Goal: Transaction & Acquisition: Purchase product/service

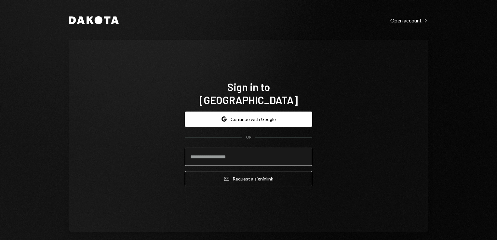
click at [210, 148] on input "email" at bounding box center [248, 157] width 127 height 18
type input "**********"
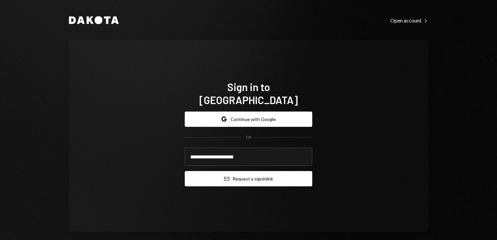
click at [257, 173] on button "Email Request a sign in link" at bounding box center [248, 178] width 127 height 15
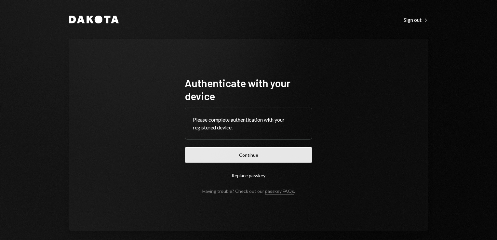
click at [283, 151] on button "Continue" at bounding box center [248, 154] width 127 height 15
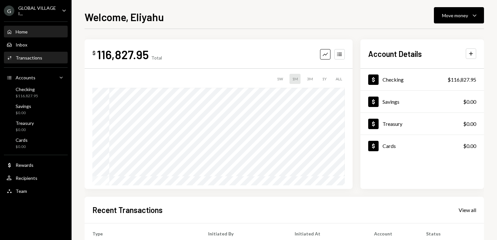
click at [34, 56] on div "Transactions" at bounding box center [29, 58] width 27 height 6
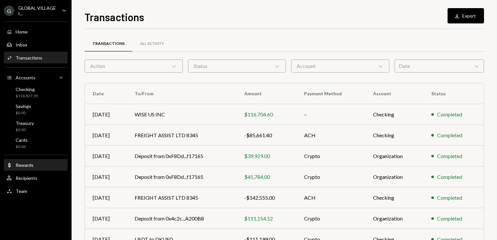
click at [25, 166] on div "Rewards" at bounding box center [25, 165] width 18 height 6
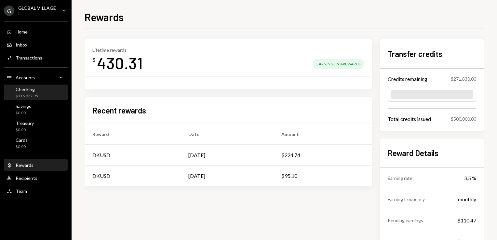
click at [28, 88] on div "Checking" at bounding box center [27, 89] width 22 height 6
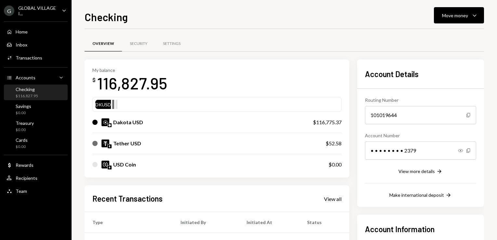
click at [27, 87] on div "Checking" at bounding box center [27, 89] width 22 height 6
click at [474, 15] on icon "Caret Down" at bounding box center [474, 15] width 8 height 8
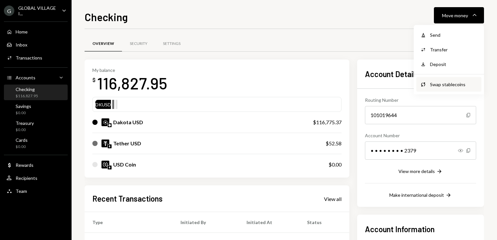
click at [438, 81] on div "Swap stablecoins" at bounding box center [453, 84] width 47 height 7
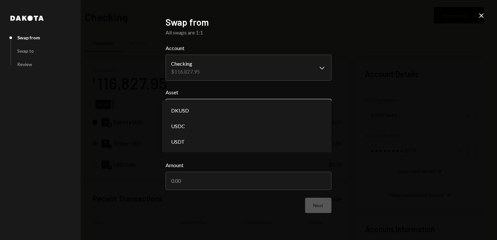
click at [323, 107] on body "G GLOBAL VILLAGE I... Caret Down Home Home Inbox Inbox Activities Transactions …" at bounding box center [248, 120] width 497 height 240
select select "*****"
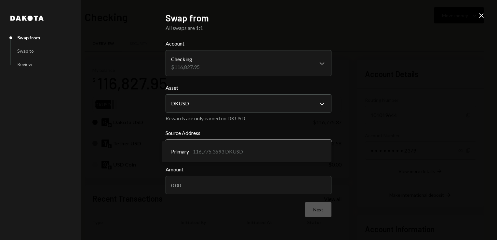
click at [321, 150] on body "G GLOBAL VILLAGE I... Caret Down Home Home Inbox Inbox Activities Transactions …" at bounding box center [248, 120] width 497 height 240
click at [481, 18] on icon "Close" at bounding box center [481, 16] width 8 height 8
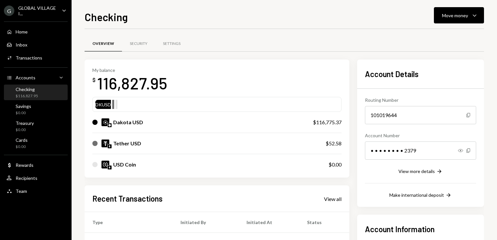
click at [30, 92] on div "Checking" at bounding box center [27, 89] width 22 height 6
click at [476, 19] on button "Move money Caret Down" at bounding box center [459, 15] width 50 height 16
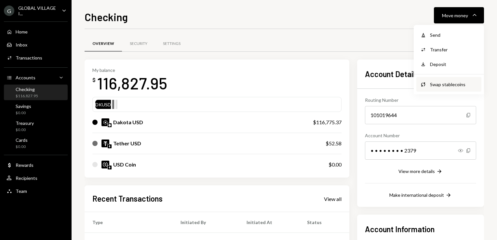
click at [441, 86] on div "Swap stablecoins" at bounding box center [453, 84] width 47 height 7
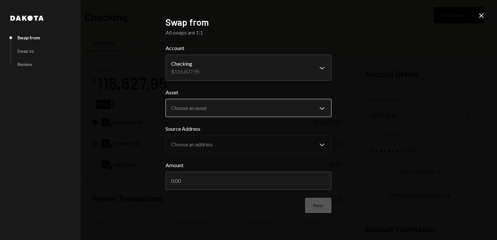
click at [329, 108] on body "G GLOBAL VILLAGE I... Caret Down Home Home Inbox Inbox Activities Transactions …" at bounding box center [248, 120] width 497 height 240
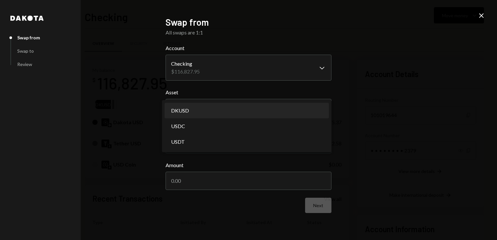
select select "*****"
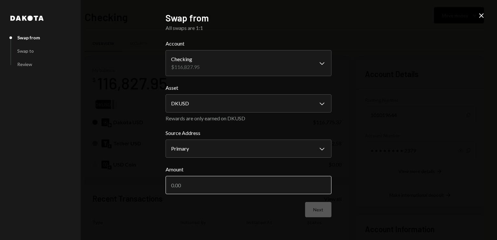
click at [290, 181] on input "Amount" at bounding box center [248, 185] width 166 height 18
type input "95770"
click at [372, 187] on div "**********" at bounding box center [248, 120] width 497 height 240
click at [321, 214] on button "Next" at bounding box center [318, 209] width 26 height 15
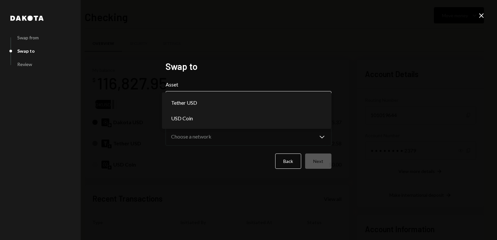
click at [323, 103] on body "G GLOBAL VILLAGE I... Caret Down Home Home Inbox Inbox Activities Transactions …" at bounding box center [248, 120] width 497 height 240
select select "****"
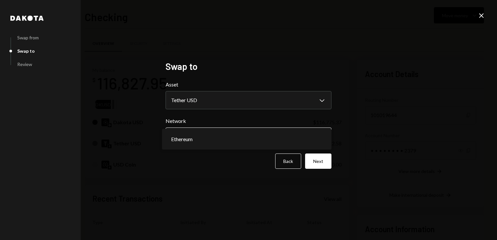
click at [323, 136] on body "G GLOBAL VILLAGE I... Caret Down Home Home Inbox Inbox Activities Transactions …" at bounding box center [248, 120] width 497 height 240
click at [287, 135] on body "G GLOBAL VILLAGE I... Caret Down Home Home Inbox Inbox Activities Transactions …" at bounding box center [248, 120] width 497 height 240
click at [320, 166] on button "Next" at bounding box center [318, 160] width 26 height 15
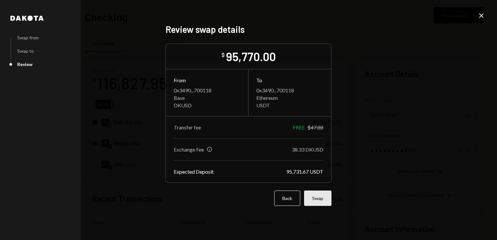
click at [319, 199] on button "Swap" at bounding box center [317, 197] width 27 height 15
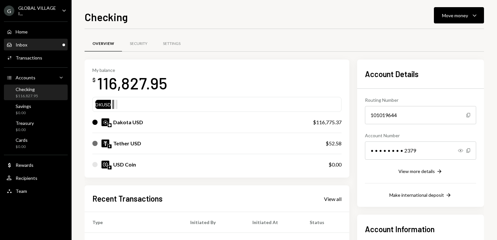
click at [24, 44] on div "Inbox" at bounding box center [22, 45] width 12 height 6
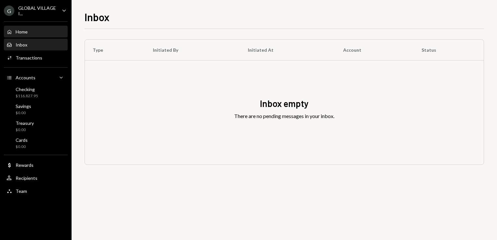
click at [26, 29] on div "Home Home" at bounding box center [17, 32] width 21 height 6
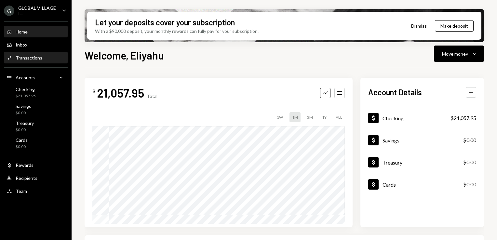
click at [27, 55] on div "Transactions" at bounding box center [29, 58] width 27 height 6
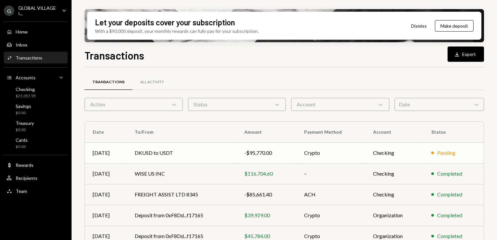
click at [161, 153] on td "DKUSD to USDT" at bounding box center [182, 152] width 110 height 21
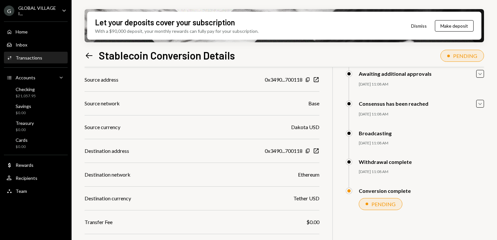
scroll to position [68, 0]
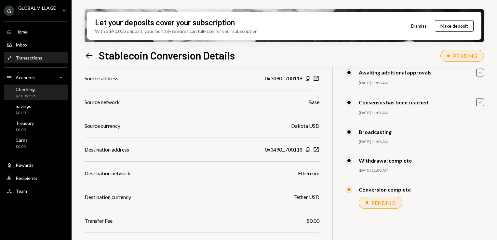
click at [33, 85] on div "Checking $21,057.95" at bounding box center [36, 92] width 59 height 15
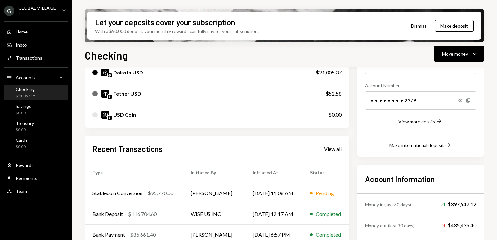
scroll to position [100, 0]
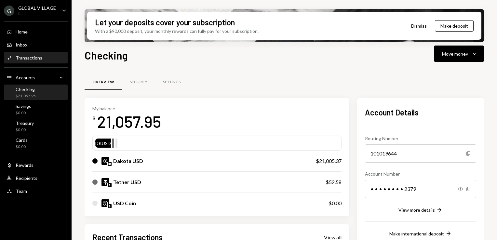
click at [48, 61] on div "Activities Transactions" at bounding box center [36, 57] width 59 height 11
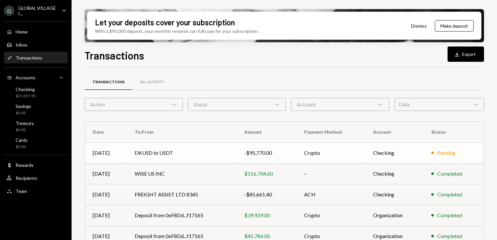
click at [213, 151] on td "DKUSD to USDT" at bounding box center [182, 152] width 110 height 21
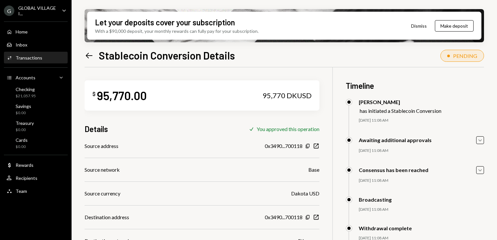
scroll to position [84, 0]
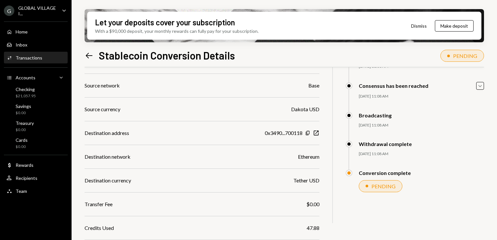
click at [44, 58] on div "Activities Transactions" at bounding box center [36, 58] width 59 height 6
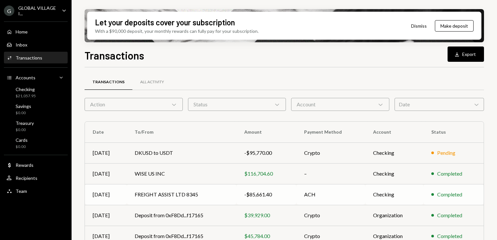
click at [174, 193] on td "FREIGHT ASSIST LTD 8345" at bounding box center [182, 194] width 110 height 21
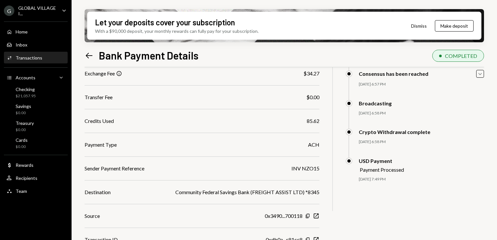
scroll to position [132, 0]
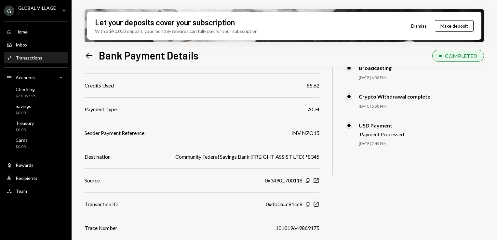
drag, startPoint x: 384, startPoint y: 216, endPoint x: 390, endPoint y: 118, distance: 98.1
click at [390, 118] on div "$ 85,661.40 85,661.4 USDT Details Check You approved this operation Recipient A…" at bounding box center [284, 96] width 399 height 320
drag, startPoint x: 390, startPoint y: 118, endPoint x: 404, endPoint y: 175, distance: 58.3
click at [404, 175] on div "$ 85,661.40 85,661.4 USDT Details Check You approved this operation Recipient A…" at bounding box center [284, 96] width 399 height 320
click at [29, 89] on div "Checking" at bounding box center [26, 89] width 20 height 6
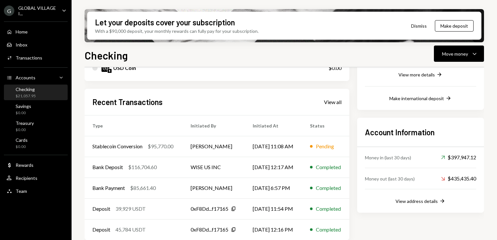
scroll to position [140, 0]
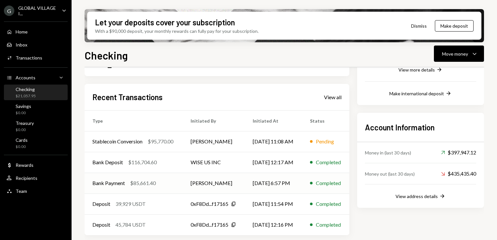
click at [157, 187] on td "Bank Payment $85,661.40" at bounding box center [134, 183] width 98 height 21
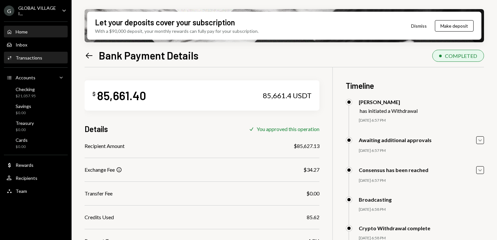
click at [17, 34] on div "Home" at bounding box center [22, 32] width 12 height 6
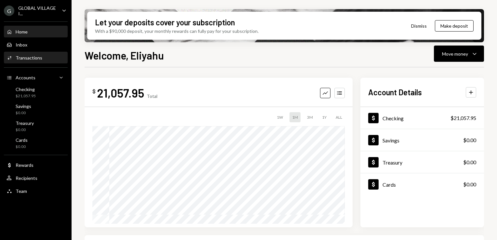
click at [41, 53] on div "Activities Transactions" at bounding box center [36, 57] width 59 height 11
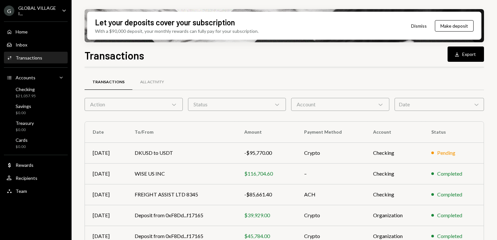
scroll to position [51, 0]
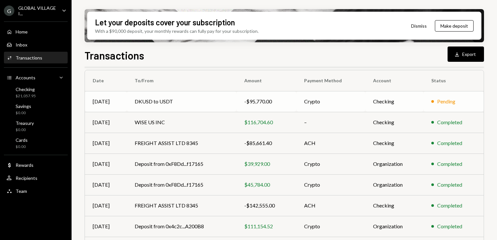
click at [161, 97] on td "DKUSD to USDT" at bounding box center [182, 101] width 110 height 21
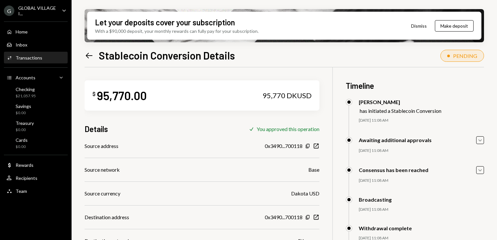
scroll to position [84, 0]
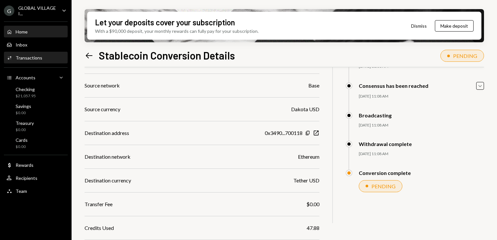
click at [17, 31] on div "Home" at bounding box center [22, 32] width 12 height 6
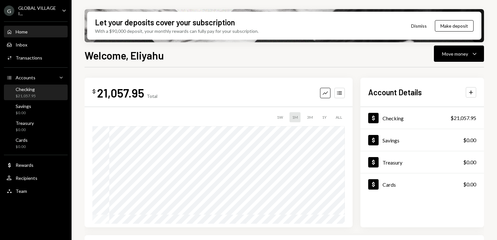
click at [25, 91] on div "Checking" at bounding box center [26, 89] width 20 height 6
